Goal: Browse casually: Explore the website without a specific task or goal

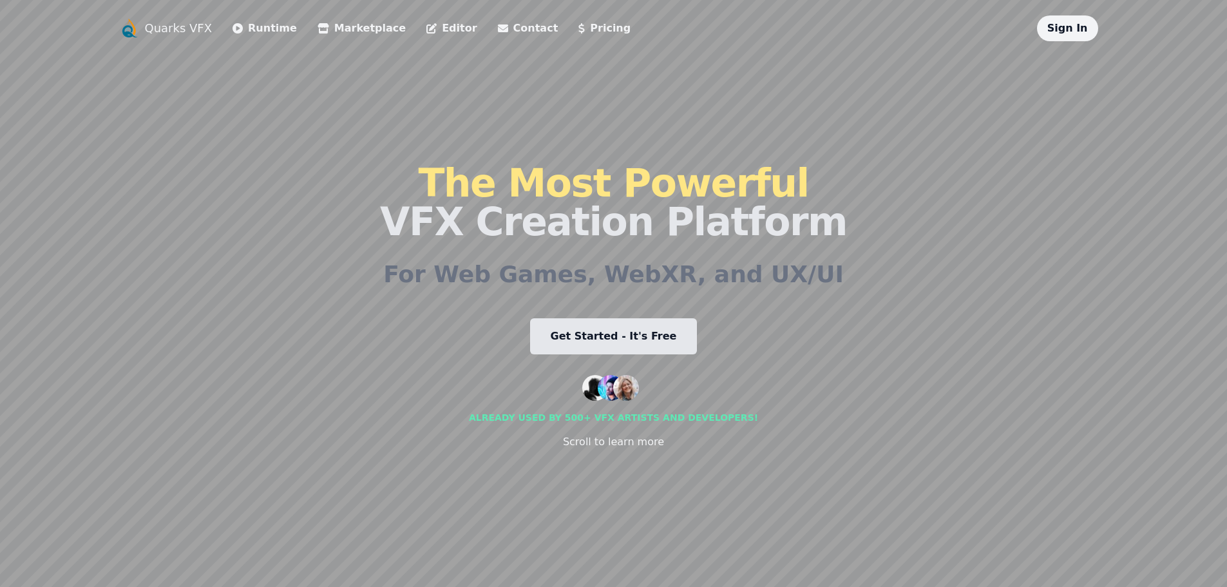
click at [663, 349] on link "Get Started - It's Free" at bounding box center [613, 336] width 167 height 36
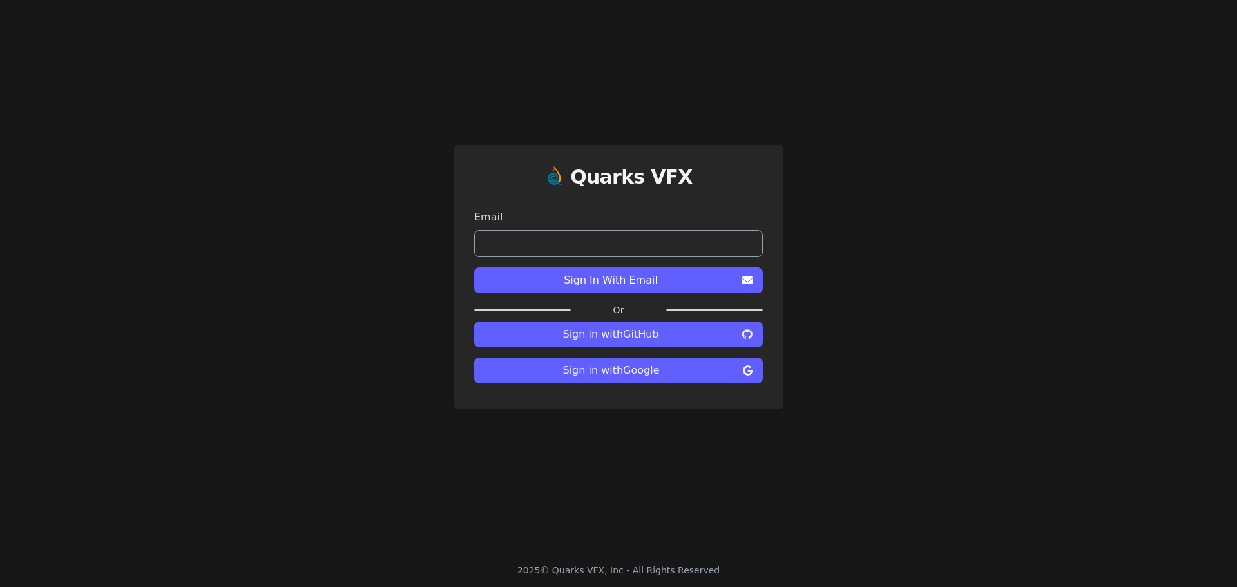
click at [639, 240] on input "email" at bounding box center [618, 243] width 289 height 27
type input "**********"
click at [600, 285] on span "Sign In With Email" at bounding box center [610, 279] width 253 height 15
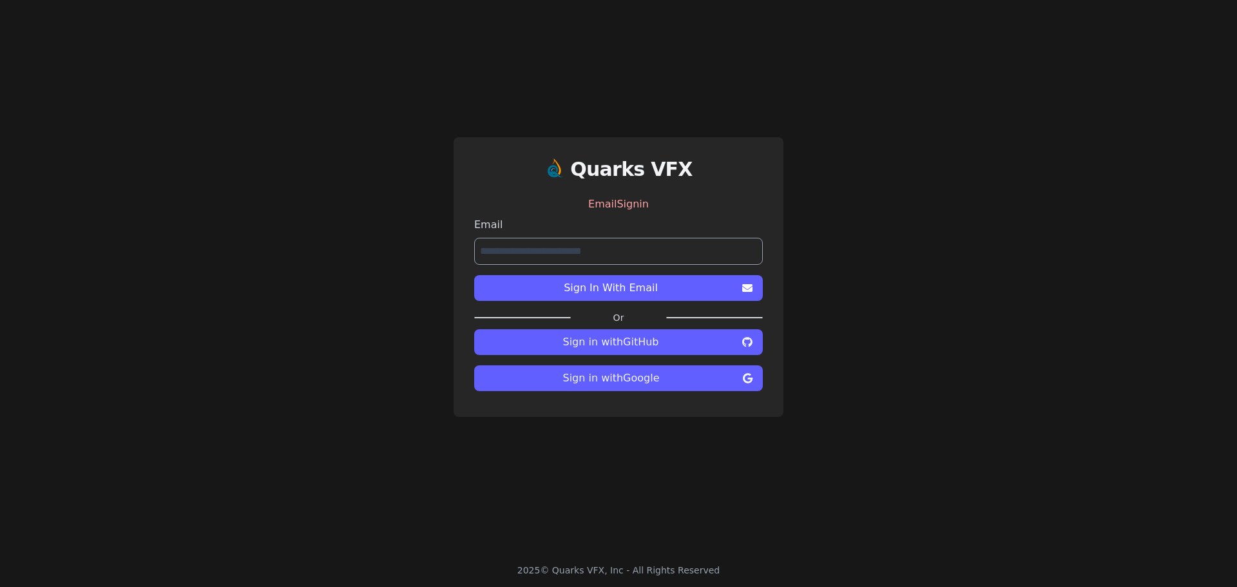
click at [636, 382] on span "Sign in with Google" at bounding box center [610, 377] width 253 height 15
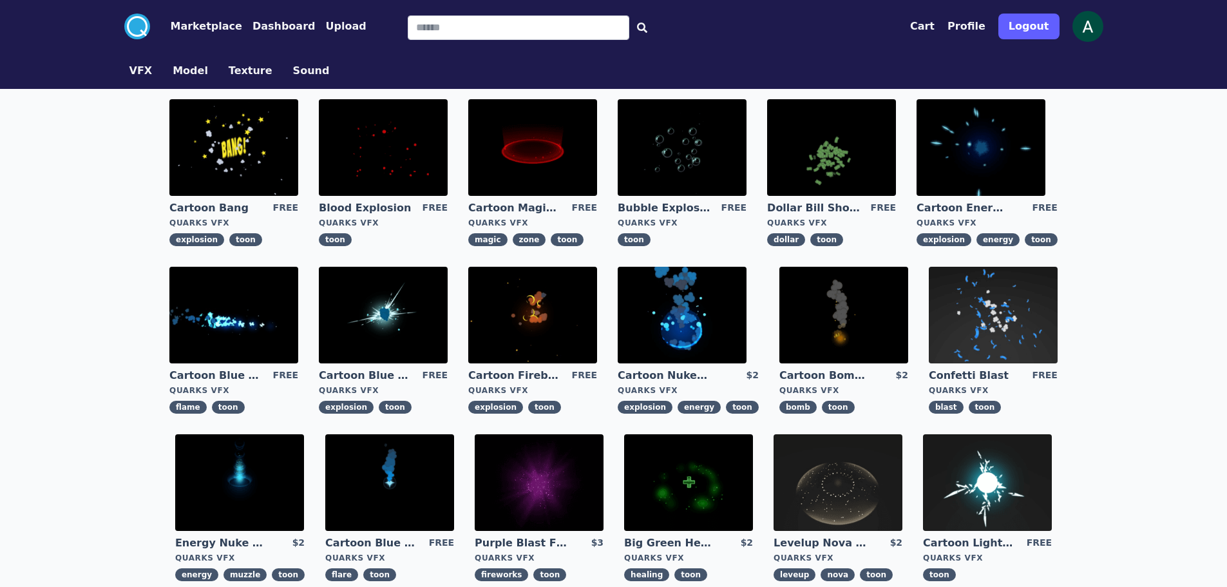
click at [412, 309] on img at bounding box center [383, 315] width 129 height 97
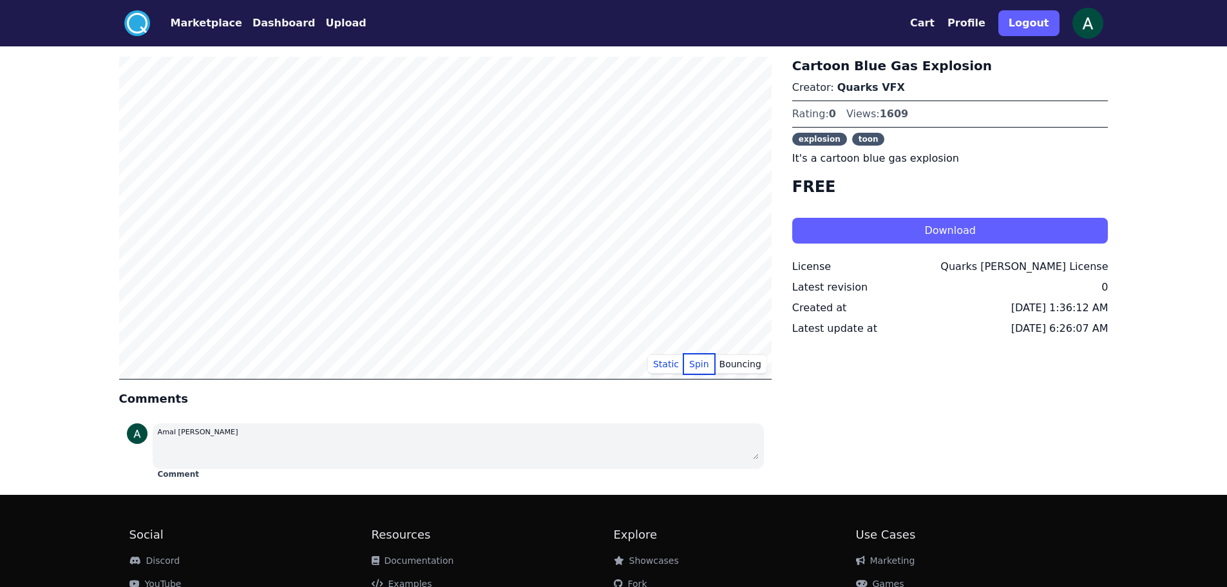
click at [698, 365] on button "Spin" at bounding box center [699, 363] width 30 height 19
click at [736, 364] on button "Bouncing" at bounding box center [740, 363] width 52 height 19
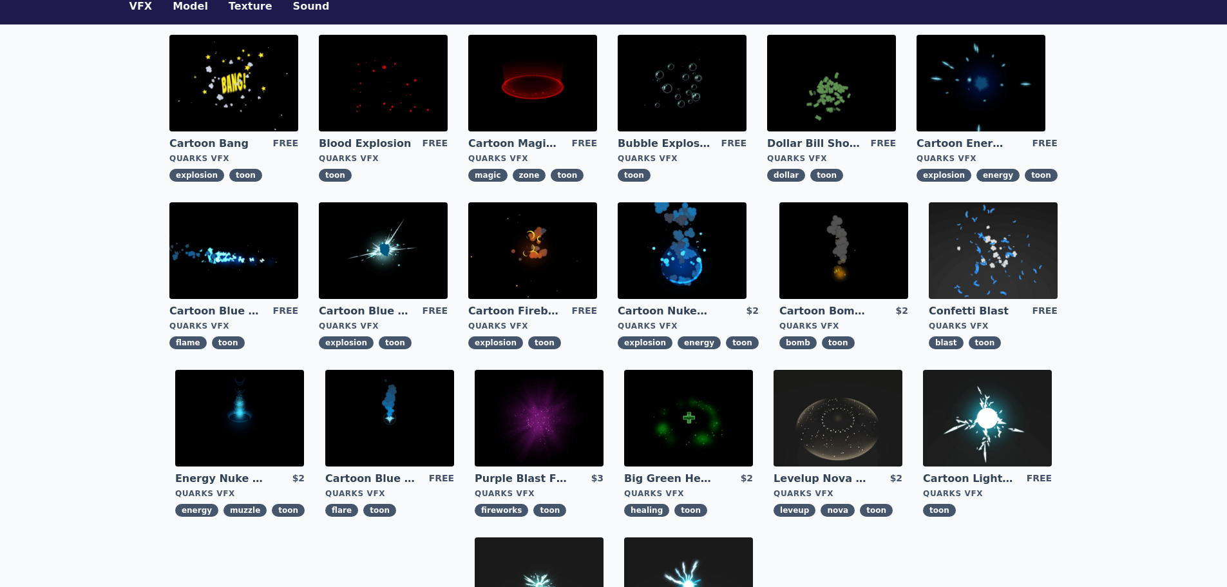
scroll to position [129, 0]
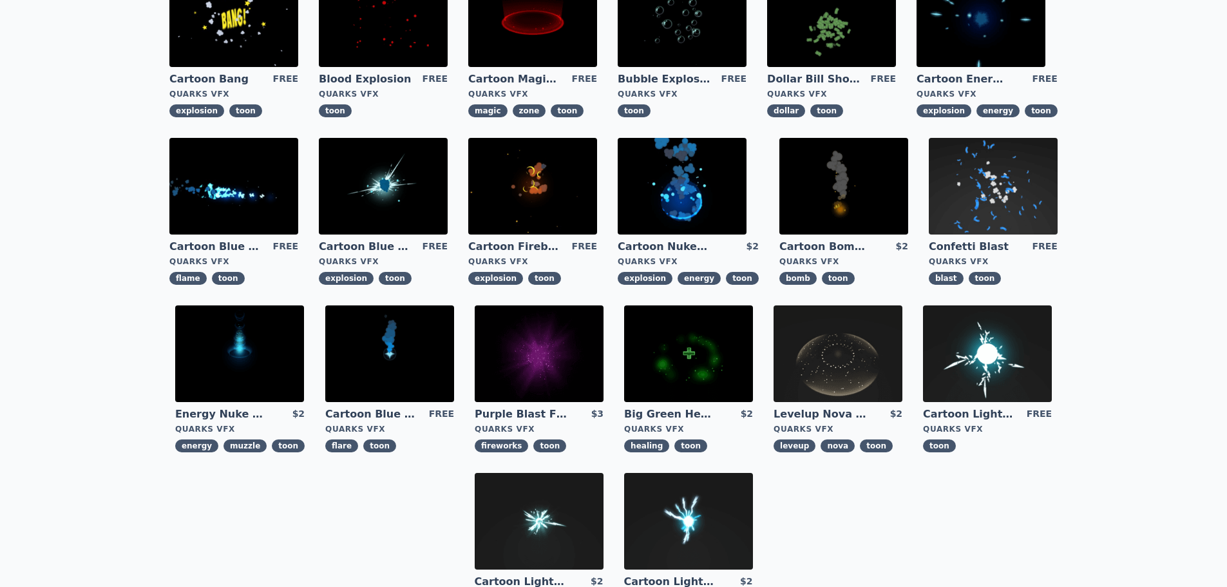
click at [995, 343] on img at bounding box center [987, 353] width 129 height 97
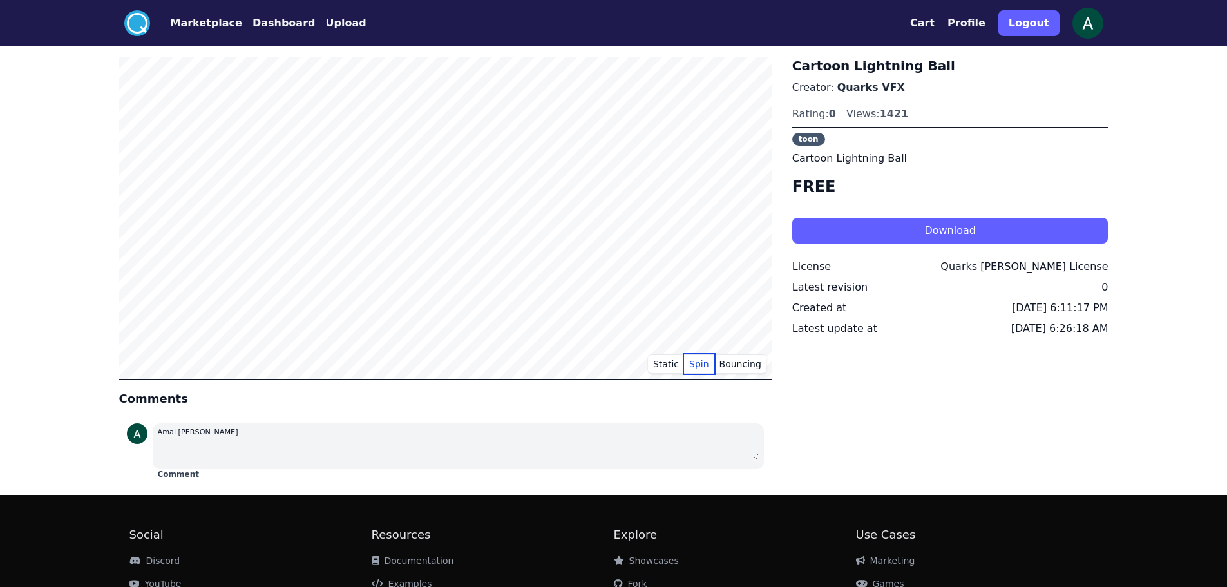
click at [702, 363] on button "Spin" at bounding box center [699, 363] width 30 height 19
click at [749, 363] on button "Bouncing" at bounding box center [740, 363] width 52 height 19
click at [711, 365] on button "Spin" at bounding box center [699, 363] width 30 height 19
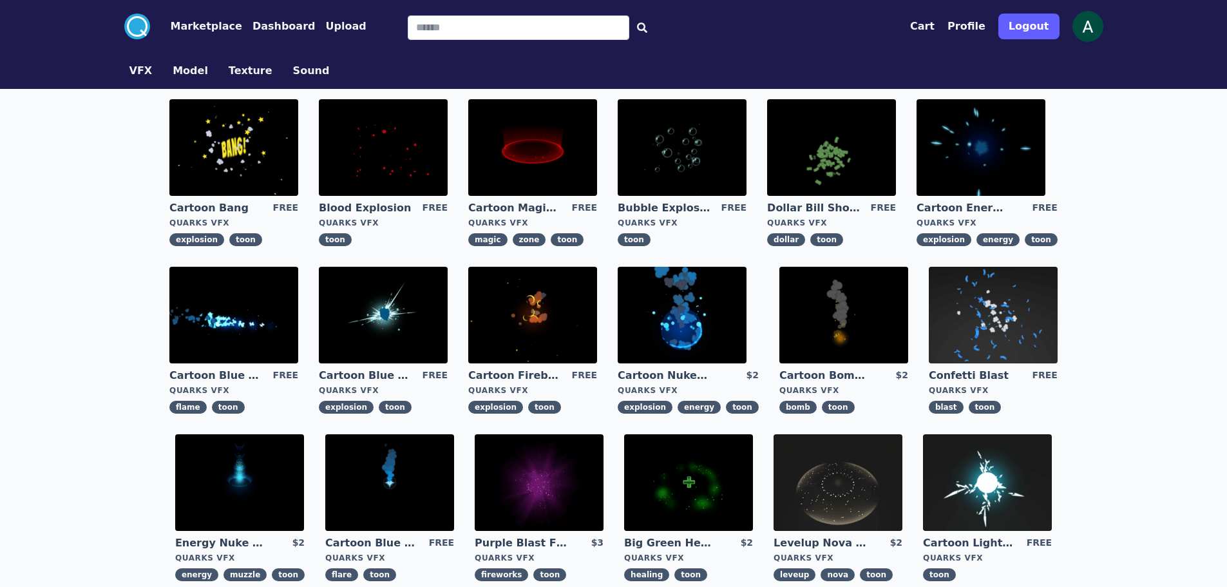
click at [553, 316] on img at bounding box center [532, 315] width 129 height 97
click at [691, 318] on img at bounding box center [682, 315] width 129 height 97
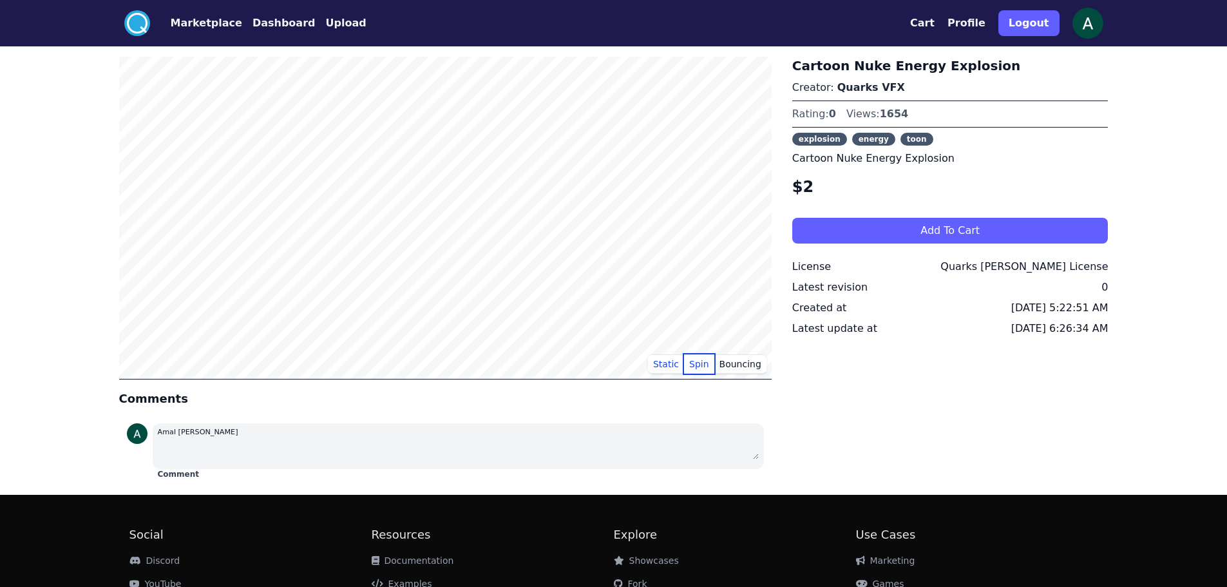
click at [702, 367] on button "Spin" at bounding box center [699, 363] width 30 height 19
click at [747, 359] on button "Bouncing" at bounding box center [740, 363] width 52 height 19
click at [671, 363] on button "Static" at bounding box center [666, 363] width 36 height 19
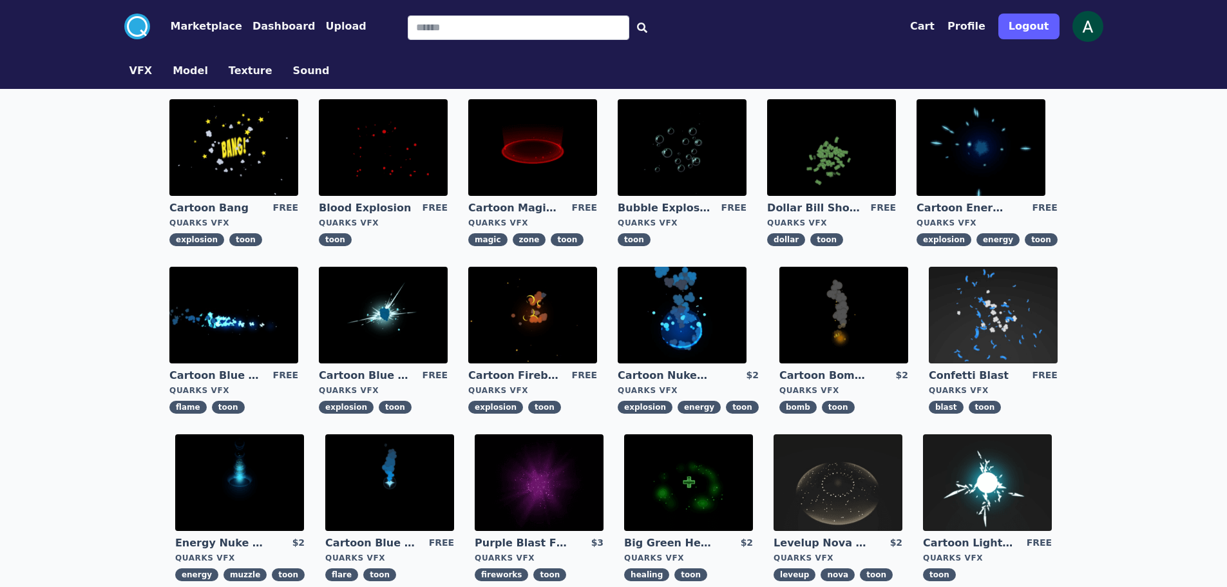
click at [970, 135] on img at bounding box center [981, 147] width 129 height 97
click at [700, 321] on img at bounding box center [682, 315] width 129 height 97
